Goal: Navigation & Orientation: Find specific page/section

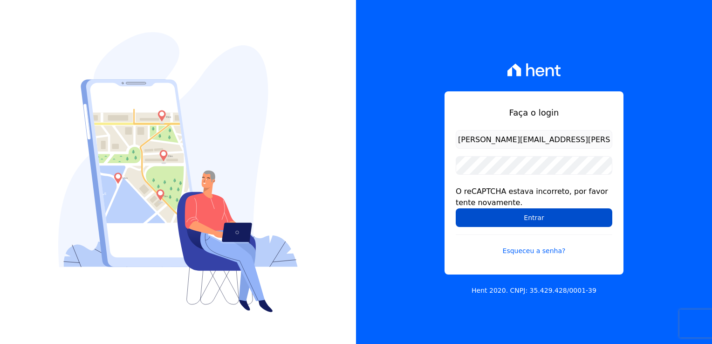
drag, startPoint x: 0, startPoint y: 0, endPoint x: 553, endPoint y: 219, distance: 595.2
click at [553, 219] on input "Entrar" at bounding box center [534, 217] width 157 height 19
click at [490, 213] on input "Entrar" at bounding box center [534, 217] width 157 height 19
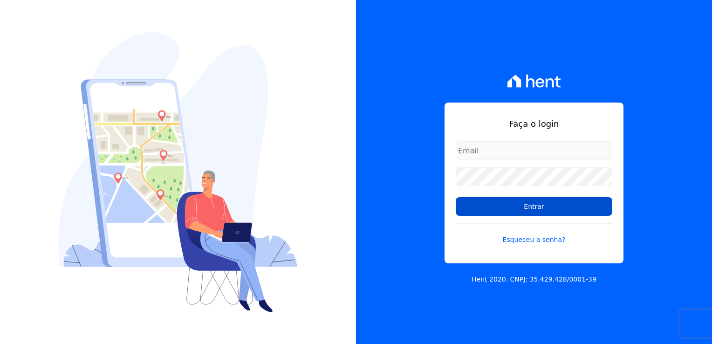
type input "[PERSON_NAME][EMAIL_ADDRESS][PERSON_NAME][DOMAIN_NAME]"
click at [479, 208] on input "Entrar" at bounding box center [534, 206] width 157 height 19
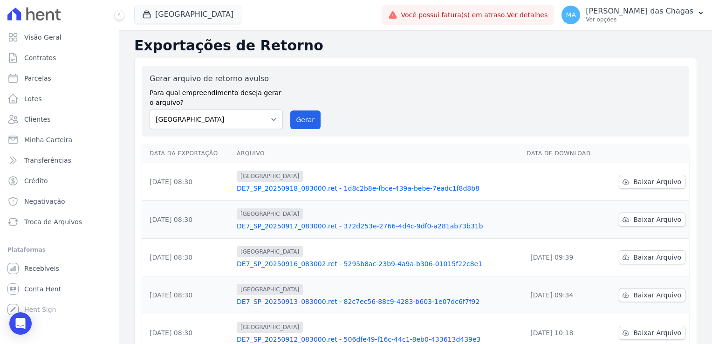
click at [432, 91] on div "Gerar arquivo de retorno avulso Para qual empreendimento deseja gerar o arquivo…" at bounding box center [416, 101] width 532 height 56
drag, startPoint x: 432, startPoint y: 91, endPoint x: 403, endPoint y: 93, distance: 29.9
click at [430, 91] on div "Gerar arquivo de retorno avulso Para qual empreendimento deseja gerar o arquivo…" at bounding box center [416, 101] width 532 height 56
click at [479, 118] on div "Gerar arquivo de retorno avulso Para qual empreendimento deseja gerar o arquivo…" at bounding box center [416, 101] width 532 height 56
click at [47, 290] on span "Conta Hent" at bounding box center [42, 288] width 37 height 9
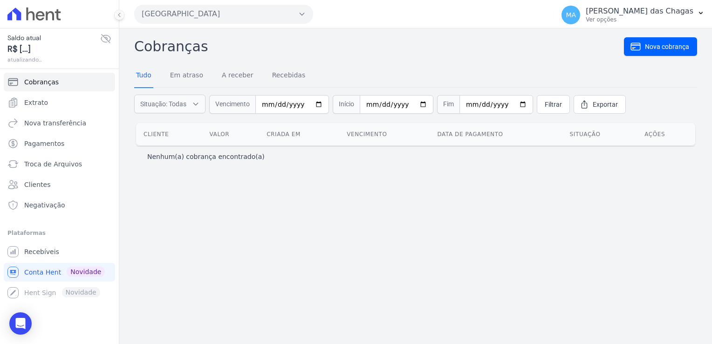
click at [539, 17] on div "[GEOGRAPHIC_DATA] Você possui apenas um empreendimento Aplicar" at bounding box center [342, 14] width 416 height 29
click at [58, 164] on span "Troca de Arquivos" at bounding box center [53, 163] width 58 height 9
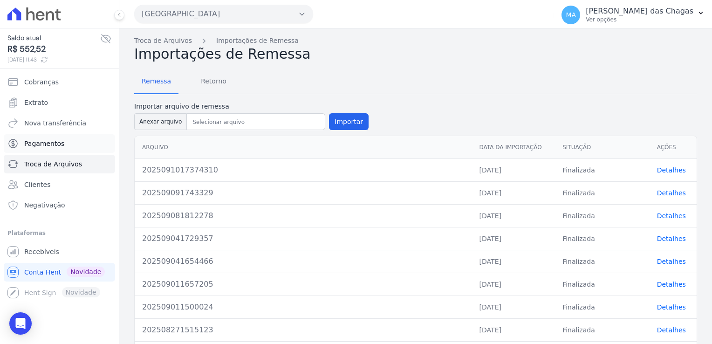
click at [29, 146] on span "Pagamentos" at bounding box center [44, 143] width 40 height 9
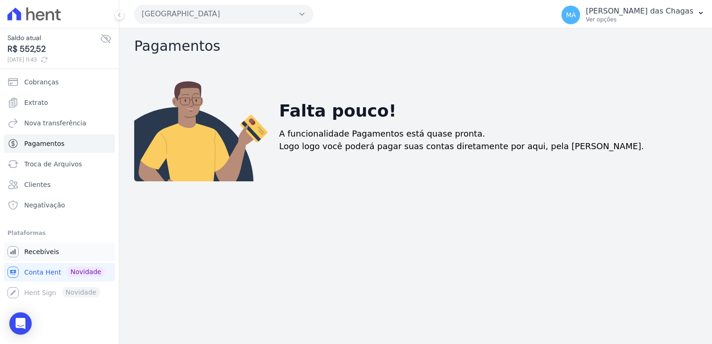
click at [51, 254] on span "Recebíveis" at bounding box center [41, 251] width 35 height 9
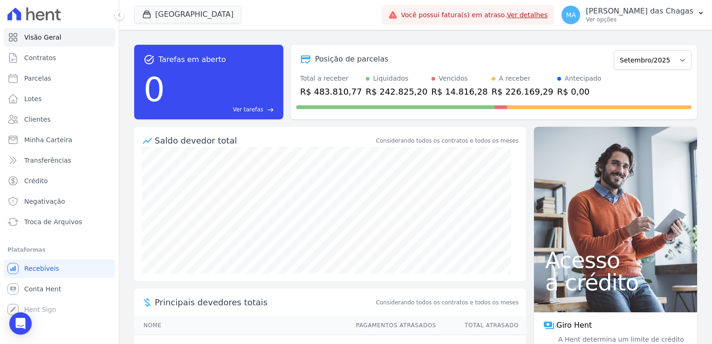
click at [544, 16] on link "Ver detalhes" at bounding box center [527, 14] width 41 height 7
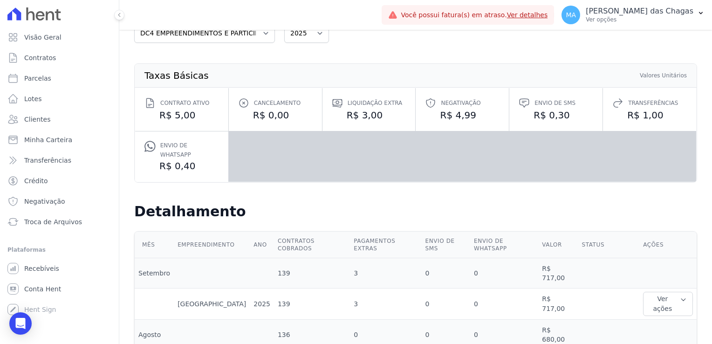
scroll to position [65, 0]
click at [61, 200] on span "Negativação" at bounding box center [44, 201] width 41 height 9
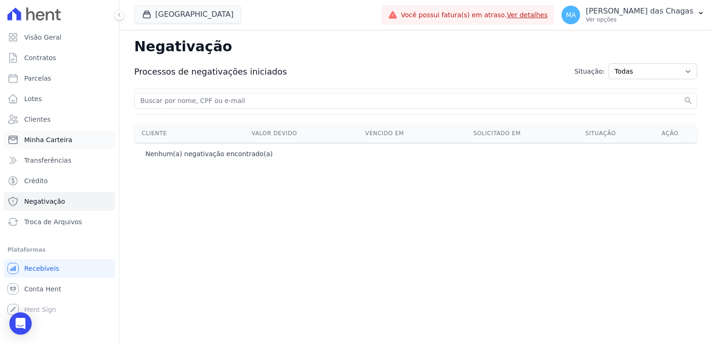
click at [61, 143] on span "Minha Carteira" at bounding box center [48, 139] width 48 height 9
click at [65, 163] on span "Transferências" at bounding box center [47, 160] width 47 height 9
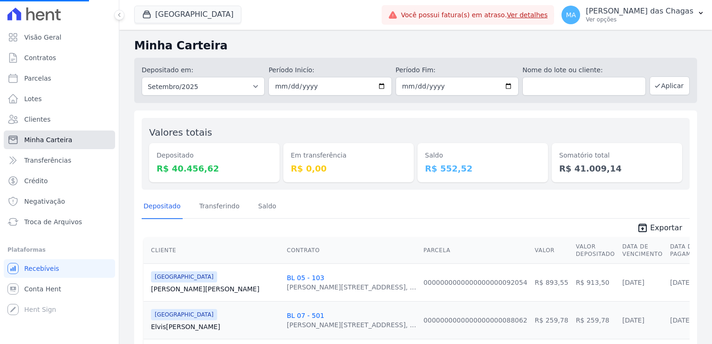
click at [66, 142] on span "Minha Carteira" at bounding box center [48, 139] width 48 height 9
click at [64, 160] on span "Transferências" at bounding box center [47, 160] width 47 height 9
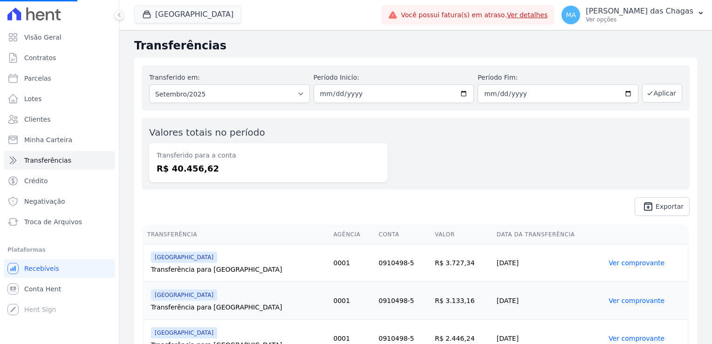
click at [64, 160] on span "Transferências" at bounding box center [47, 160] width 47 height 9
click at [548, 17] on link "Ver detalhes" at bounding box center [527, 14] width 41 height 7
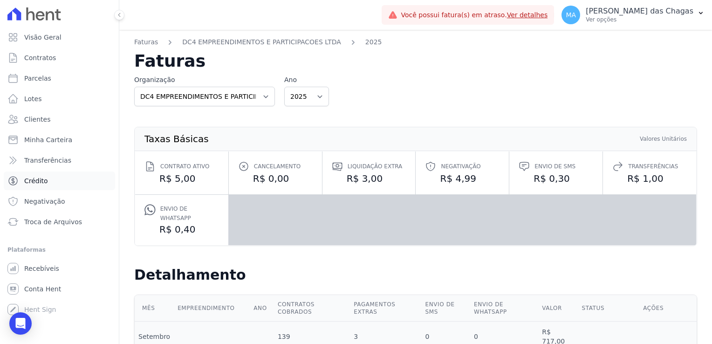
click at [42, 189] on link "Crédito" at bounding box center [59, 180] width 111 height 19
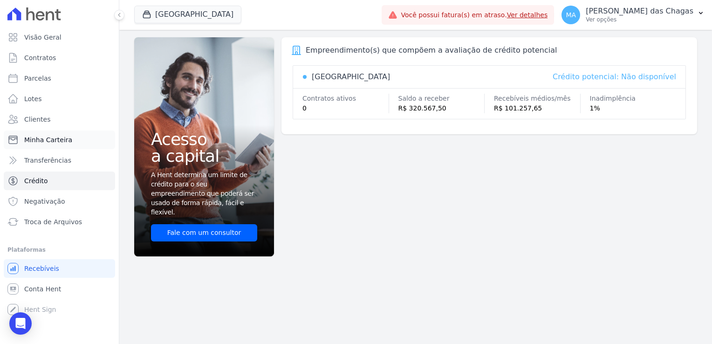
click at [53, 147] on link "Minha Carteira" at bounding box center [59, 139] width 111 height 19
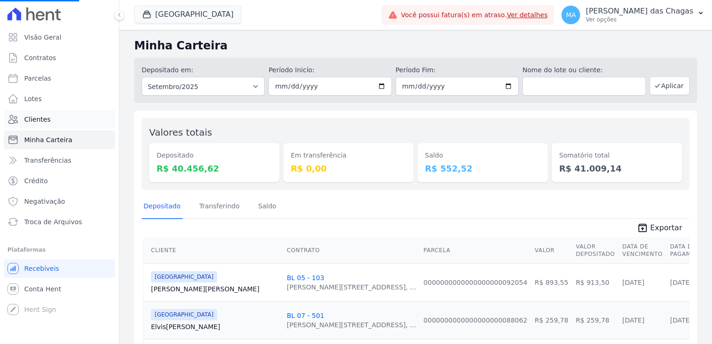
click at [50, 123] on link "Clientes" at bounding box center [59, 119] width 111 height 19
click at [49, 79] on link "Parcelas" at bounding box center [59, 78] width 111 height 19
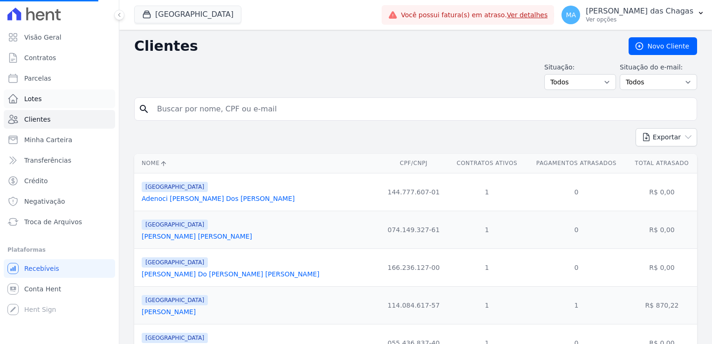
drag, startPoint x: 49, startPoint y: 88, endPoint x: 48, endPoint y: 106, distance: 17.8
click at [49, 88] on ul "Visão Geral Contratos [GEOGRAPHIC_DATA] Lotes Clientes Minha Carteira Transferê…" at bounding box center [59, 129] width 111 height 203
select select
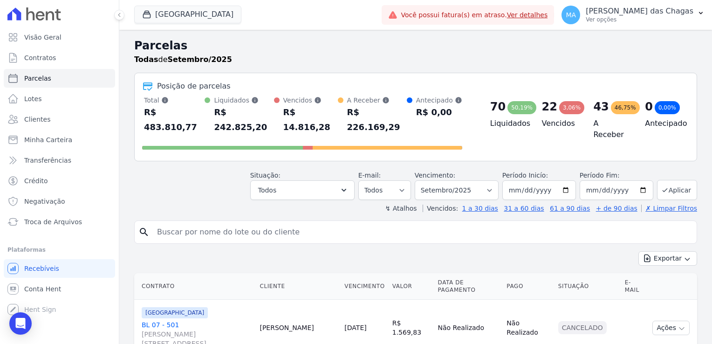
click at [48, 106] on link "Lotes" at bounding box center [59, 98] width 111 height 19
click at [43, 129] on ul "Visão Geral Contratos [GEOGRAPHIC_DATA] Lotes Clientes Minha Carteira Transferê…" at bounding box center [59, 129] width 111 height 203
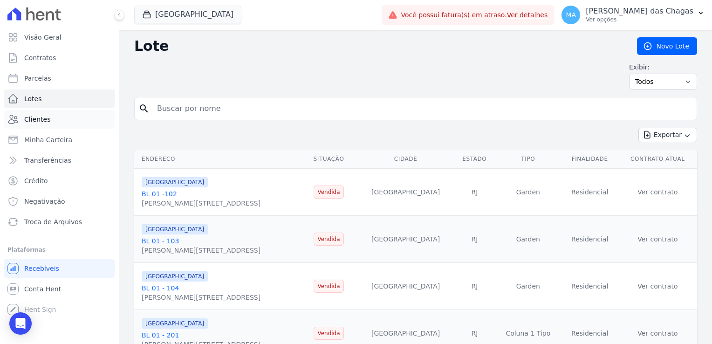
click at [38, 114] on link "Clientes" at bounding box center [59, 119] width 111 height 19
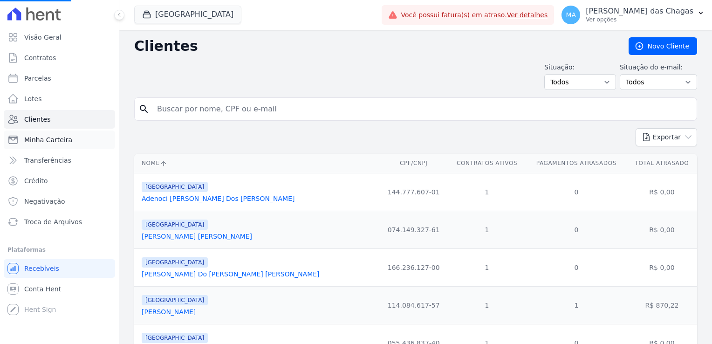
click at [45, 139] on span "Minha Carteira" at bounding box center [48, 139] width 48 height 9
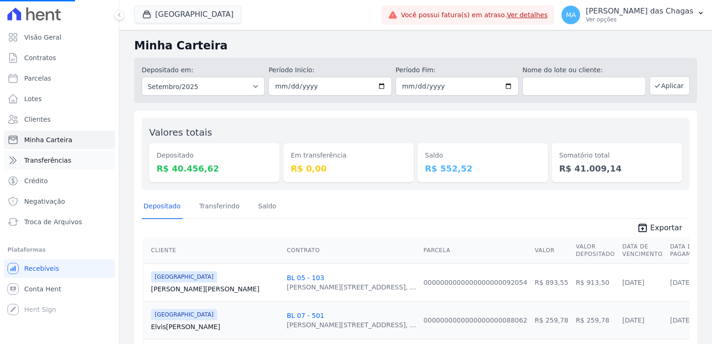
click at [46, 165] on link "Transferências" at bounding box center [59, 160] width 111 height 19
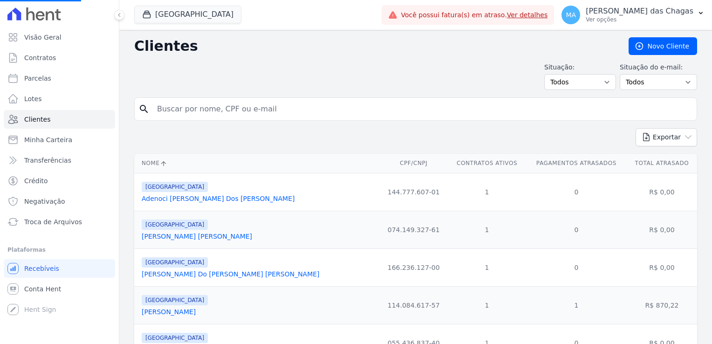
click at [50, 183] on link "Crédito" at bounding box center [59, 180] width 111 height 19
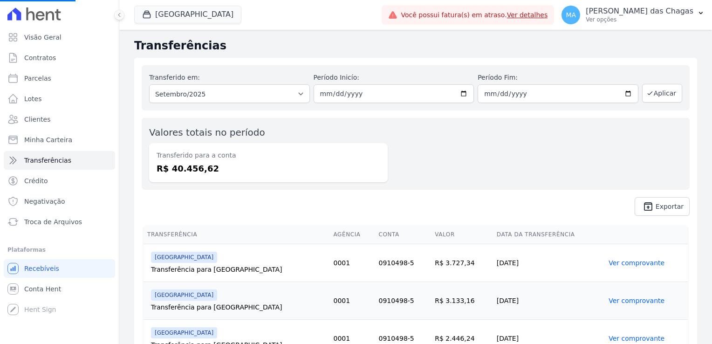
click at [55, 202] on span "Negativação" at bounding box center [44, 201] width 41 height 9
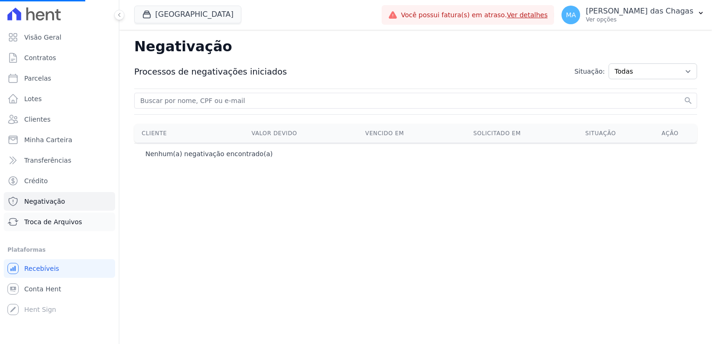
click at [61, 224] on span "Troca de Arquivos" at bounding box center [53, 221] width 58 height 9
click at [54, 292] on span "Conta Hent" at bounding box center [42, 288] width 37 height 9
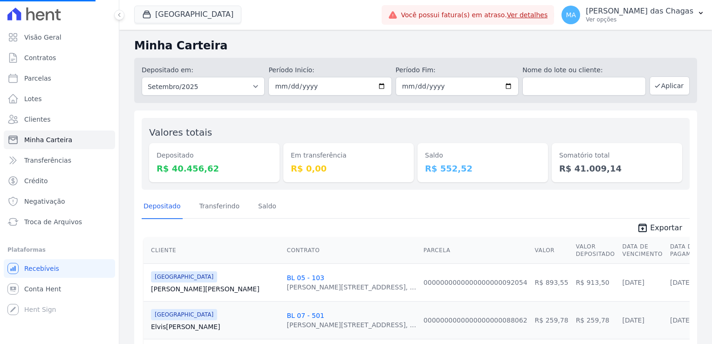
click at [54, 292] on span "Conta Hent" at bounding box center [42, 288] width 37 height 9
